Goal: Use online tool/utility

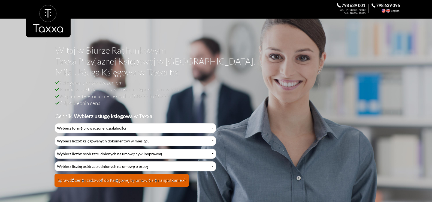
scroll to position [54, 0]
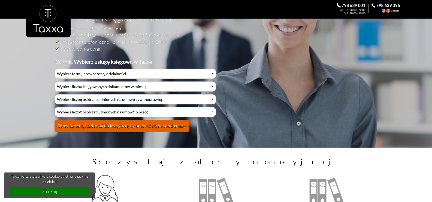
select select "2"
click at [55, 68] on select "Wybierz formę prowadzonej działalności Działalność jednoosobowa Działalność jed…" at bounding box center [135, 73] width 161 height 10
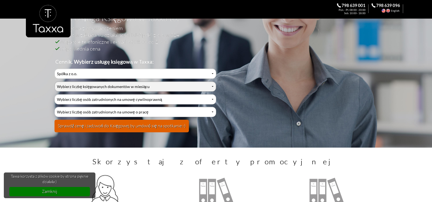
scroll to position [0, 0]
click at [86, 83] on select "Wybierz liczbę księgowanych dokumentów w miesiącu 0-1 2-3 4-5 6-10 11-20 21-30 …" at bounding box center [135, 86] width 161 height 10
select select "5"
click at [55, 81] on select "Wybierz liczbę księgowanych dokumentów w miesiącu 0-1 2-3 4-5 6-10 11-20 21-30 …" at bounding box center [135, 86] width 161 height 10
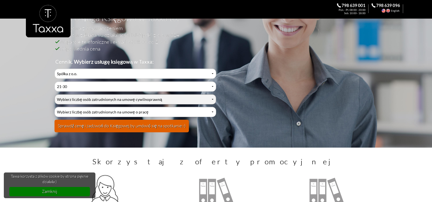
click at [102, 97] on select "Wybierz liczbę osób zatrudnionych na umowę cywilnoprawną 0 1 2 3 4 5 6 7 8 9 10…" at bounding box center [135, 99] width 161 height 10
select select "0"
click at [55, 94] on select "Wybierz liczbę osób zatrudnionych na umowę cywilnoprawną 0 1 2 3 4 5 6 7 8 9 10…" at bounding box center [135, 99] width 161 height 10
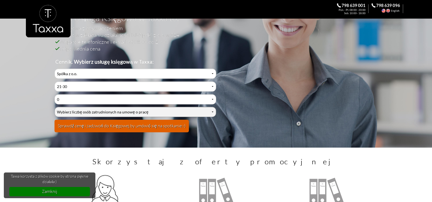
click at [89, 109] on select "Wybierz liczbę osób zatrudnionych na umowę o pracę 0 1 2 3 4 5 6 7 8 9 10 11 12…" at bounding box center [135, 112] width 161 height 10
select select "0"
click at [55, 107] on select "Wybierz liczbę osób zatrudnionych na umowę o pracę 0 1 2 3 4 5 6 7 8 9 10 11 12…" at bounding box center [135, 112] width 161 height 10
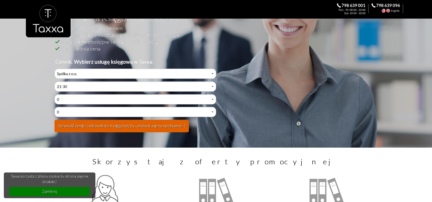
click at [98, 123] on button "Sprawdź cenę i zadzwoń do Księgowej by umówić się na spotkanie:-)" at bounding box center [122, 125] width 134 height 13
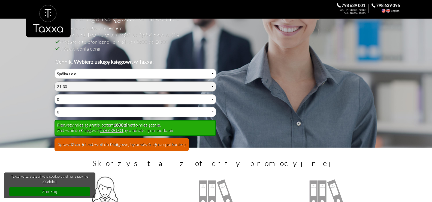
click at [82, 86] on select "Wybierz liczbę księgowanych dokumentów w miesiącu 0-1 2-3 4-5 6-10 11-20 21-30 …" at bounding box center [135, 86] width 161 height 10
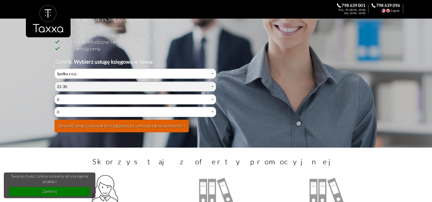
select select "4"
click at [55, 81] on select "Wybierz liczbę księgowanych dokumentów w miesiącu 0-1 2-3 4-5 6-10 11-20 21-30 …" at bounding box center [135, 86] width 161 height 10
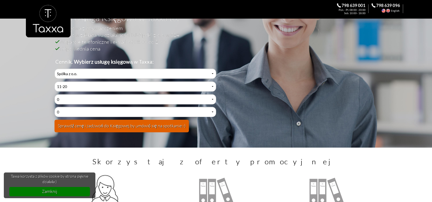
click at [127, 121] on button "Sprawdź cenę i zadzwoń do Księgowej by umówić się na spotkanie:-)" at bounding box center [122, 125] width 134 height 13
